Goal: Task Accomplishment & Management: Manage account settings

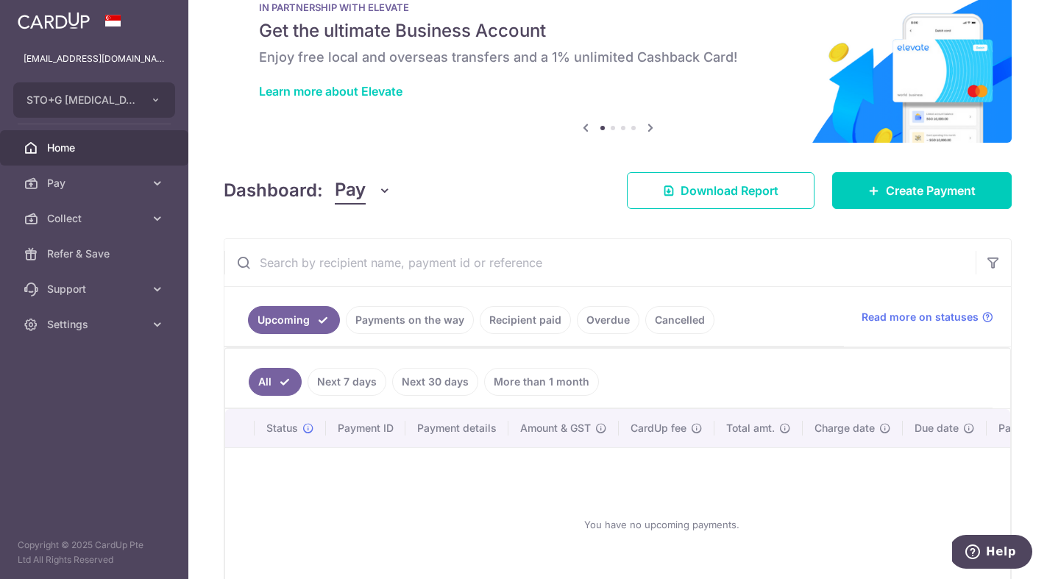
scroll to position [63, 0]
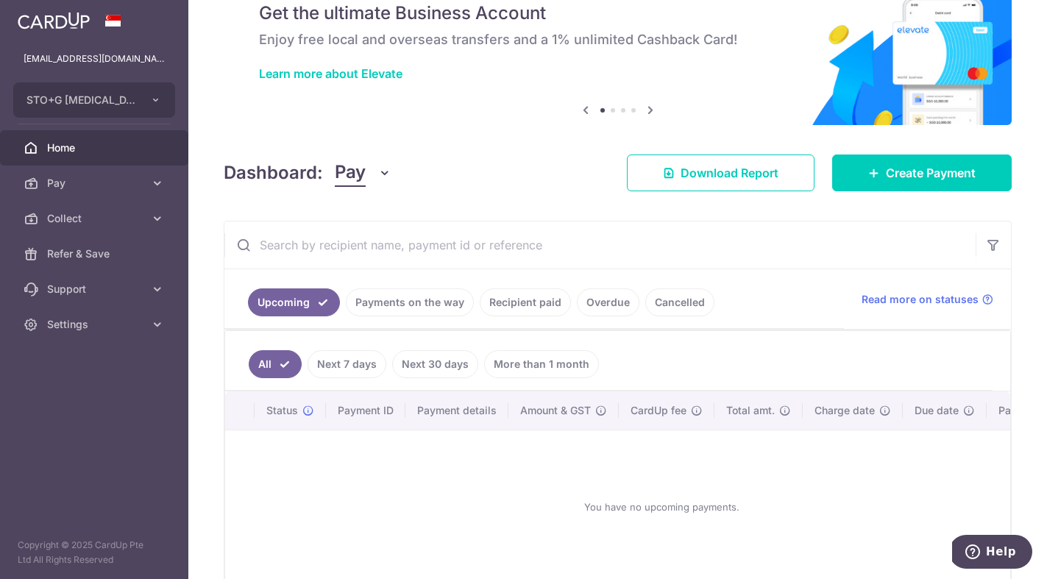
click at [520, 302] on link "Recipient paid" at bounding box center [525, 302] width 91 height 28
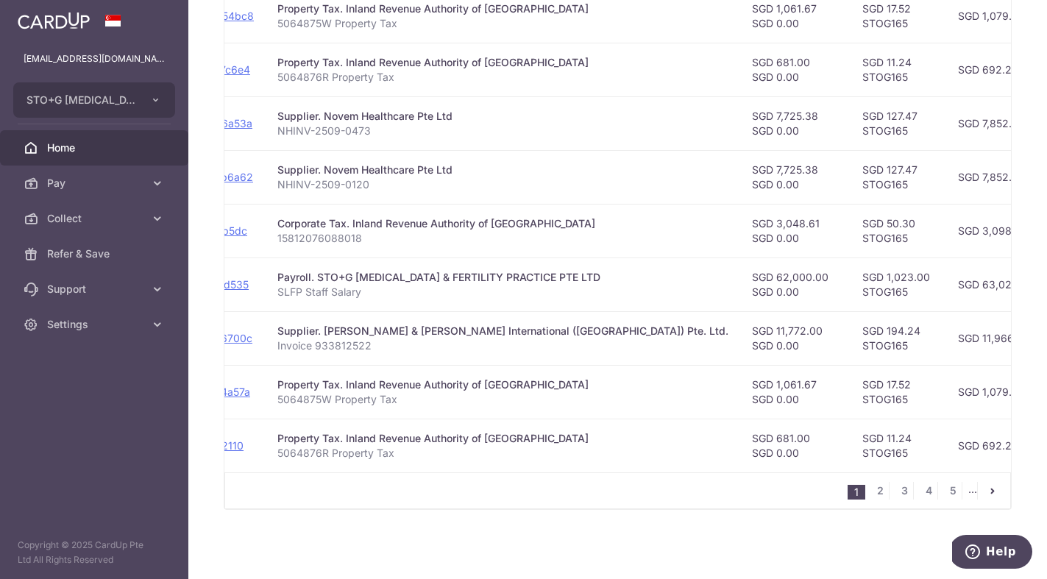
scroll to position [496, 0]
click at [879, 486] on link "2" at bounding box center [880, 491] width 18 height 18
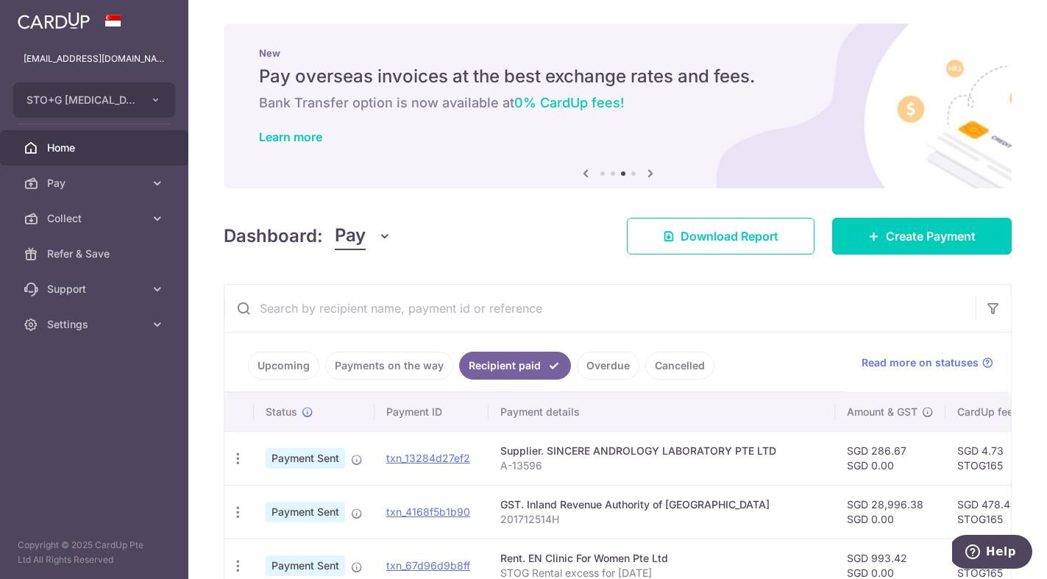
scroll to position [0, 0]
click at [91, 328] on span "Settings" at bounding box center [95, 324] width 97 height 15
click at [71, 396] on span "Logout" at bounding box center [95, 395] width 97 height 15
